Goal: Task Accomplishment & Management: Manage account settings

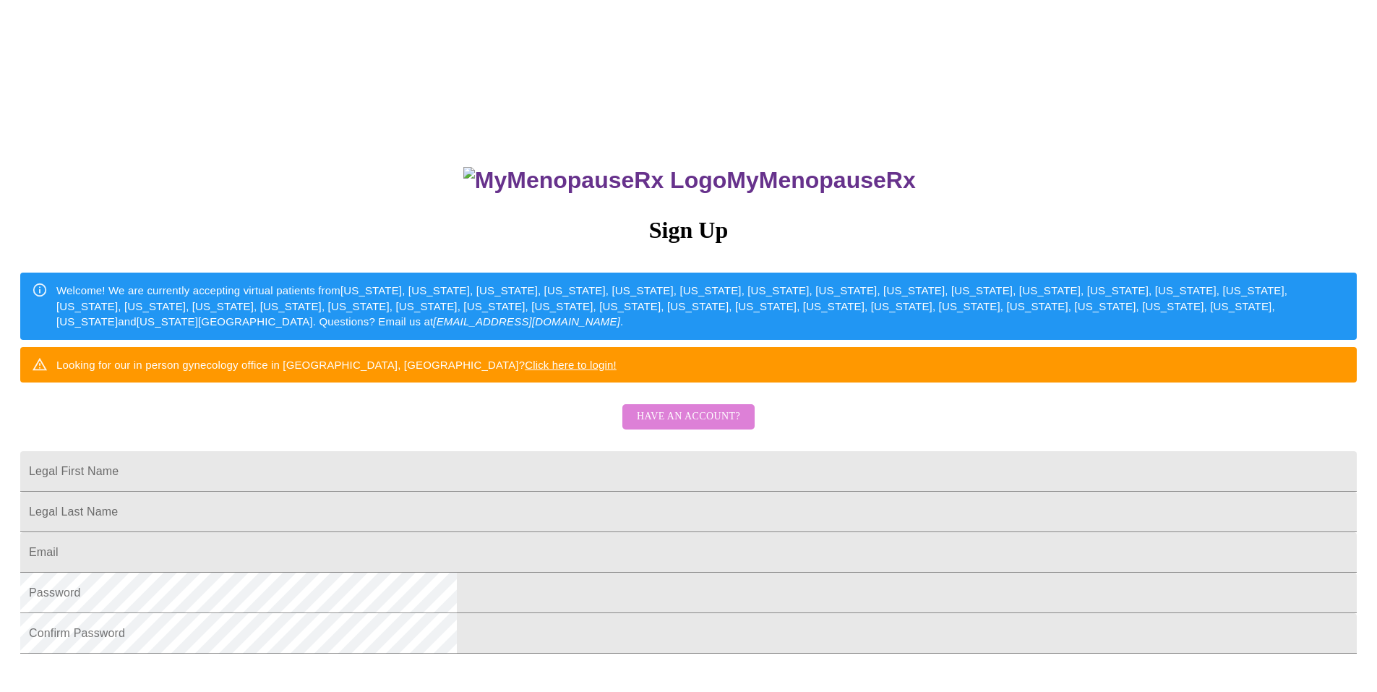
click at [724, 426] on span "Have an account?" at bounding box center [688, 417] width 103 height 18
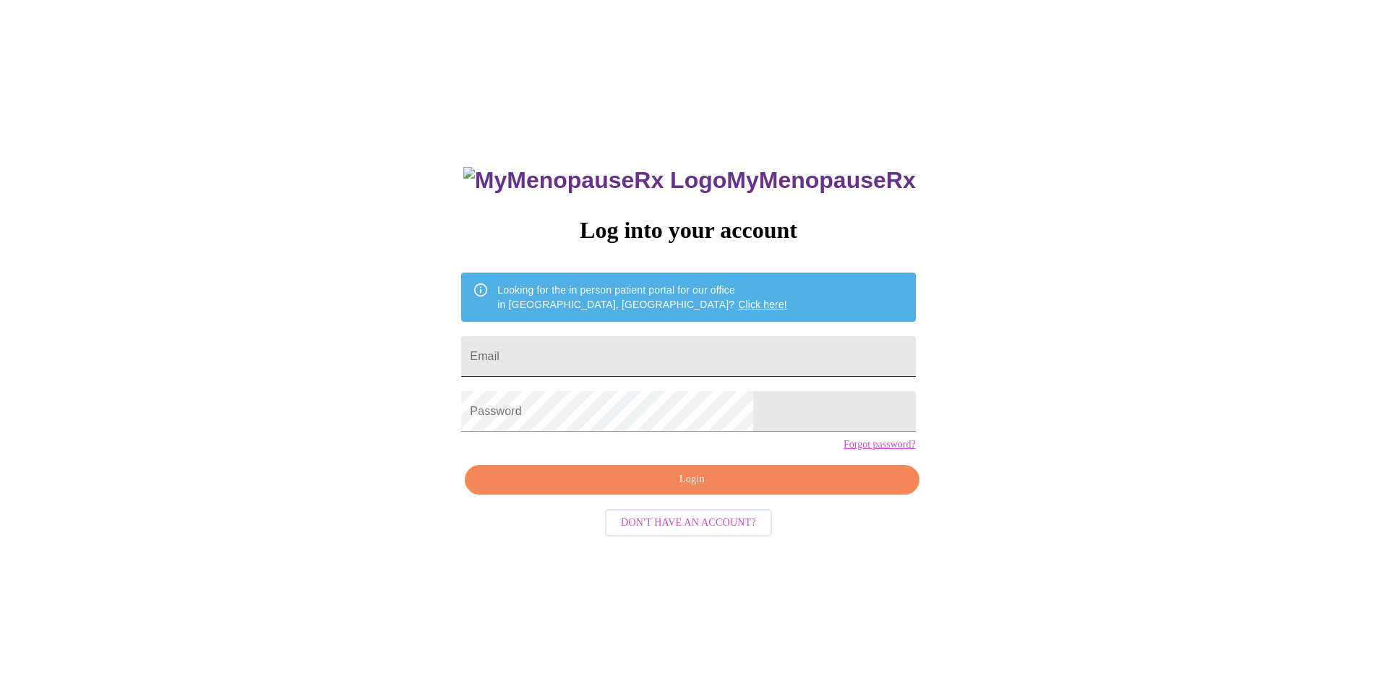
click at [606, 350] on input "Email" at bounding box center [688, 356] width 454 height 40
type input "[EMAIL_ADDRESS][DOMAIN_NAME]"
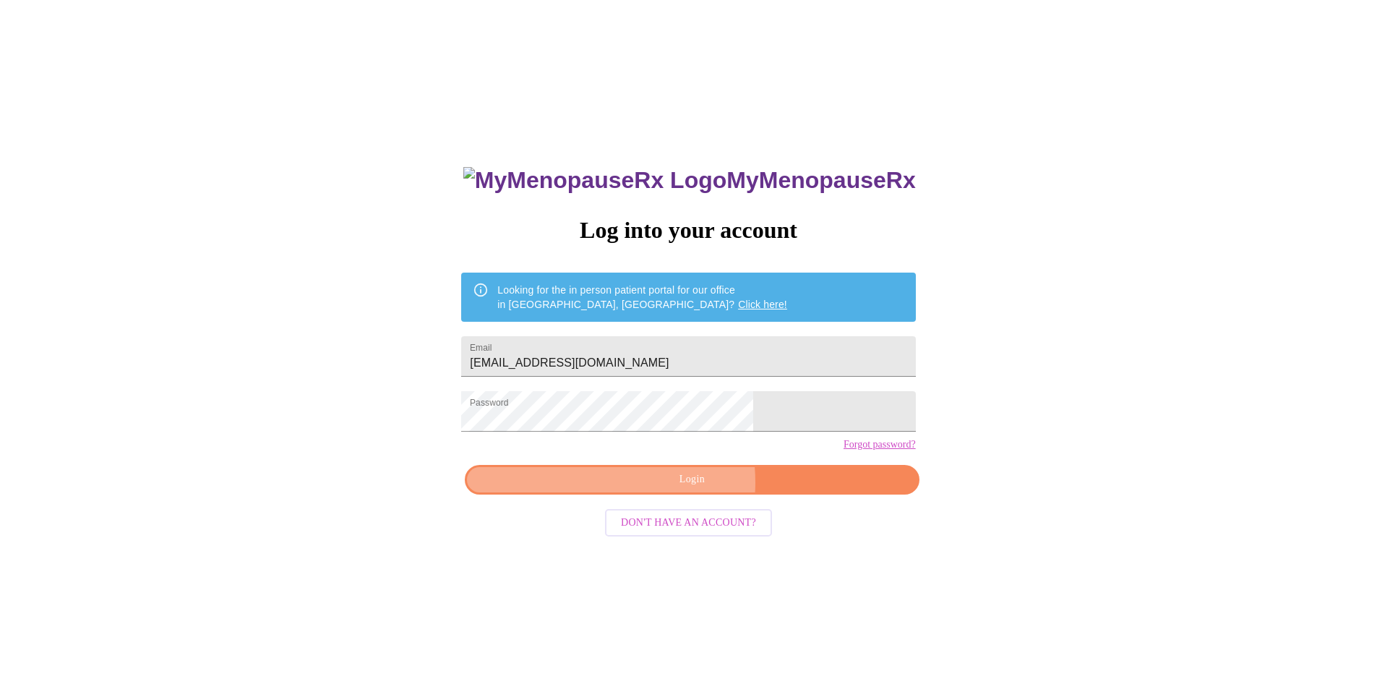
click at [660, 489] on span "Login" at bounding box center [691, 479] width 421 height 18
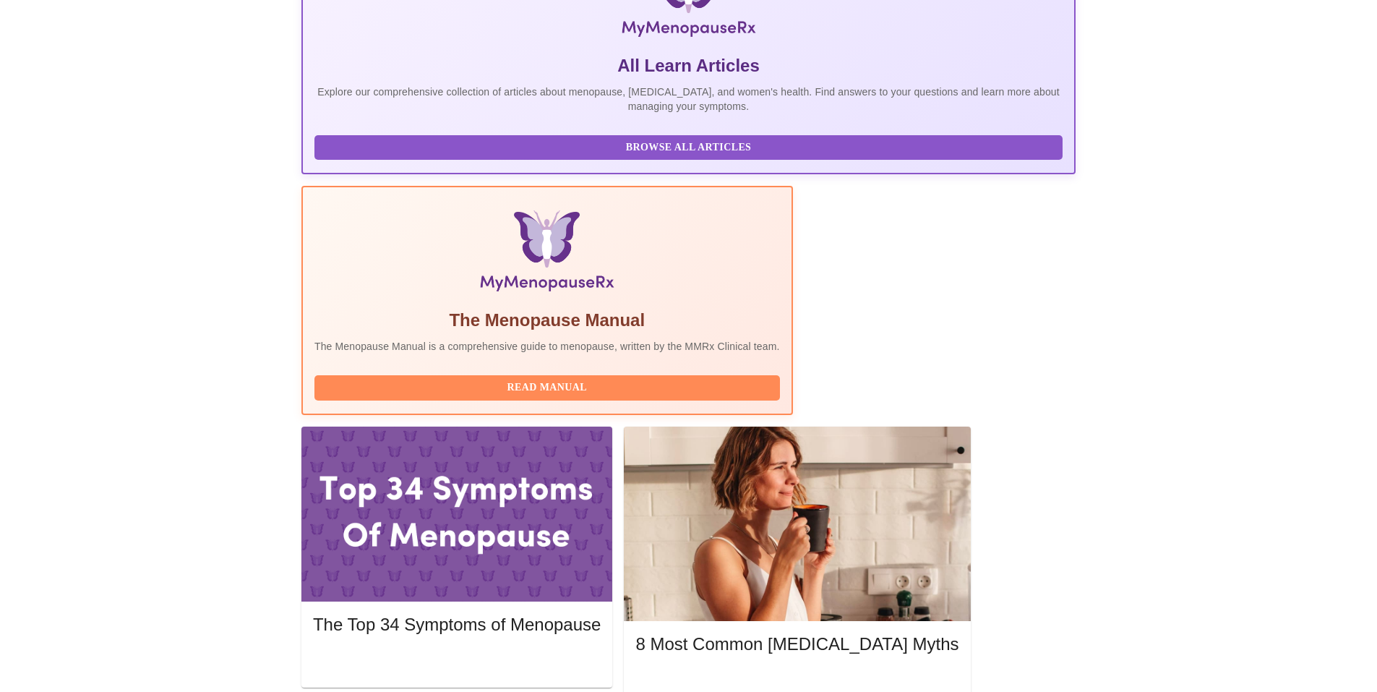
scroll to position [289, 0]
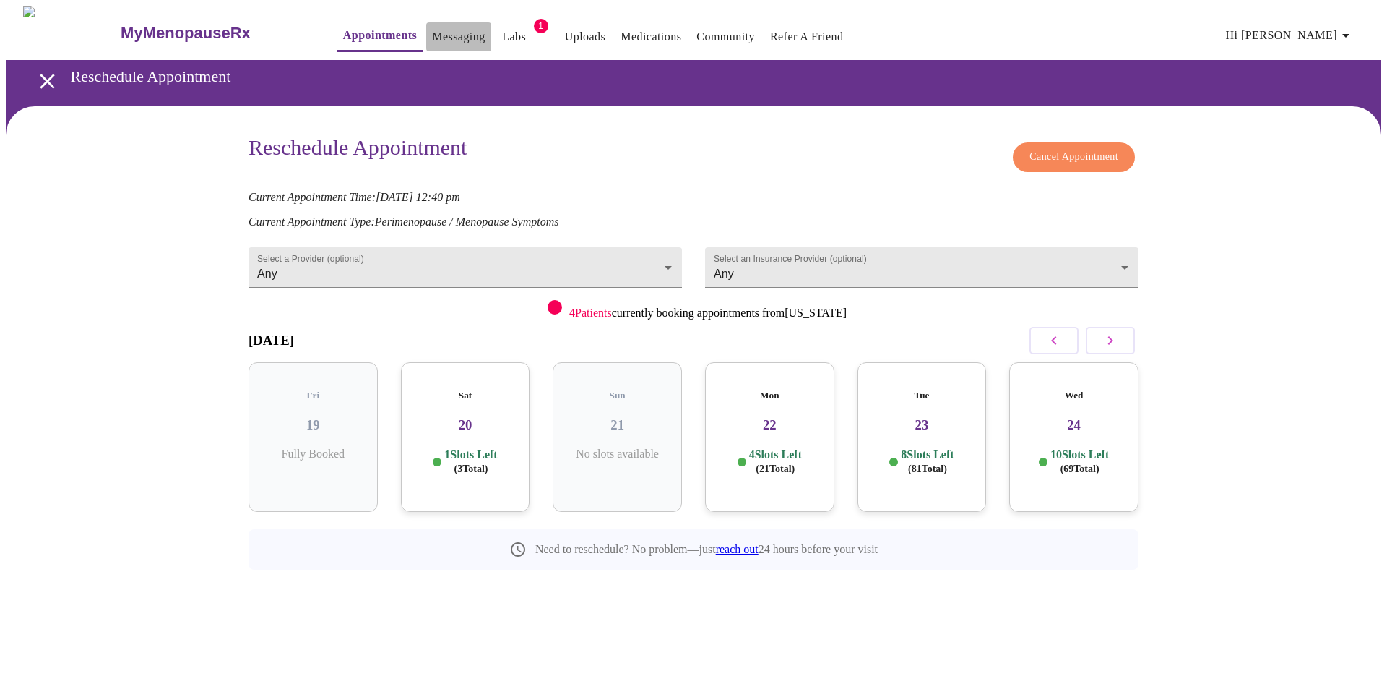
click at [432, 35] on link "Messaging" at bounding box center [458, 37] width 53 height 20
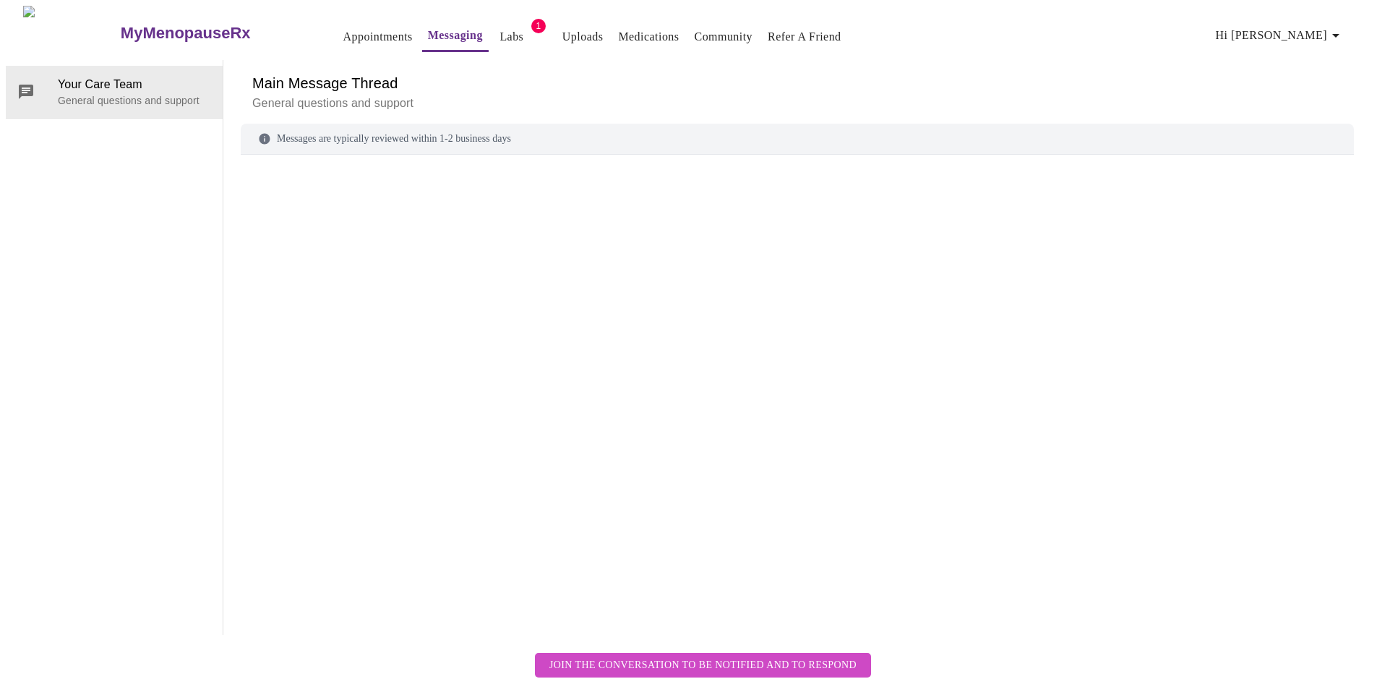
scroll to position [54, 0]
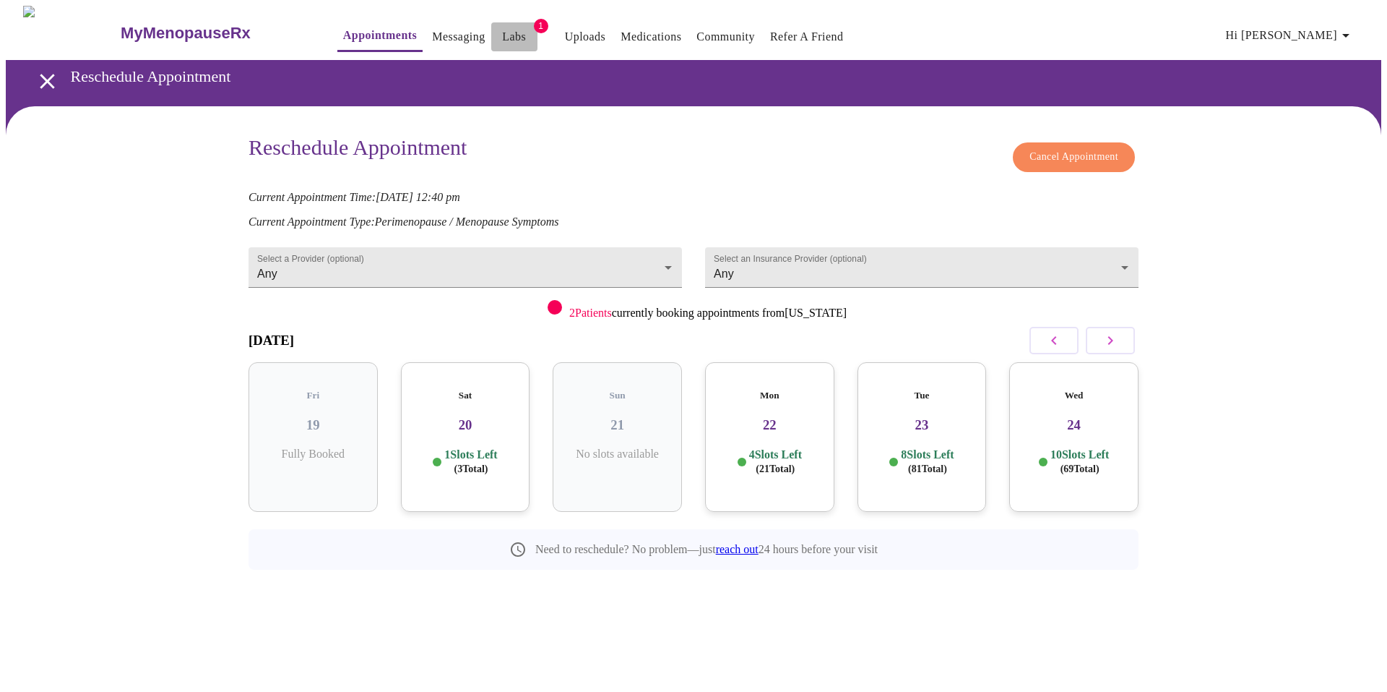
click at [502, 30] on link "Labs" at bounding box center [514, 37] width 24 height 20
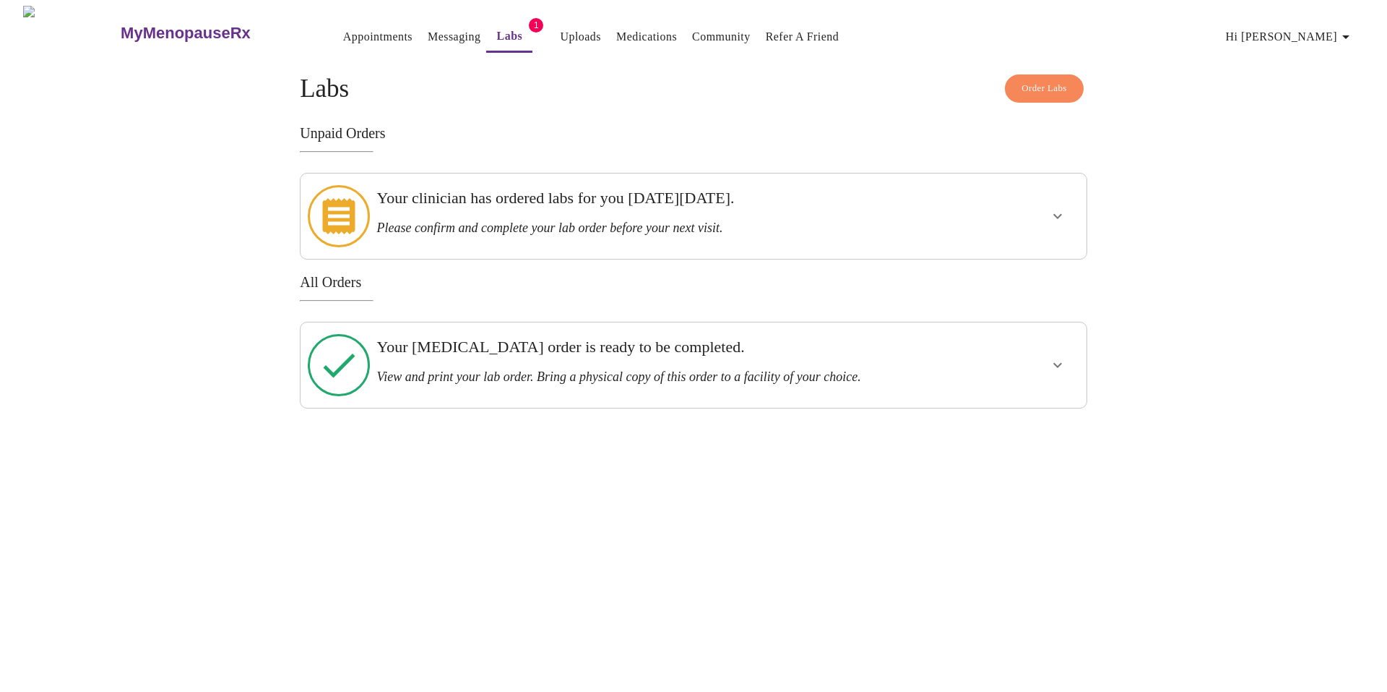
click at [350, 220] on icon at bounding box center [339, 216] width 62 height 62
click at [346, 220] on icon at bounding box center [339, 216] width 62 height 62
click at [345, 220] on icon at bounding box center [339, 216] width 62 height 62
click at [345, 219] on icon at bounding box center [339, 216] width 62 height 62
click at [1068, 210] on button "show more" at bounding box center [1058, 216] width 35 height 35
